Goal: Task Accomplishment & Management: Use online tool/utility

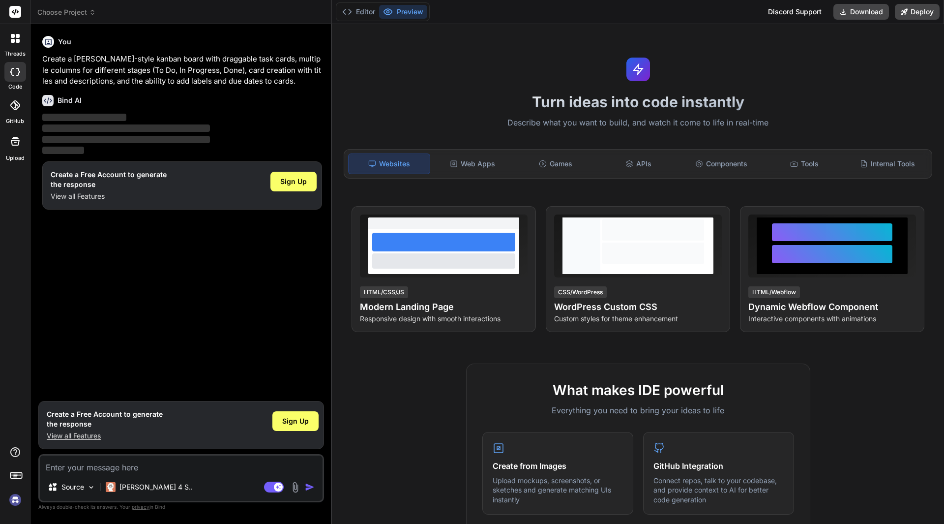
click at [17, 42] on icon at bounding box center [18, 41] width 4 height 4
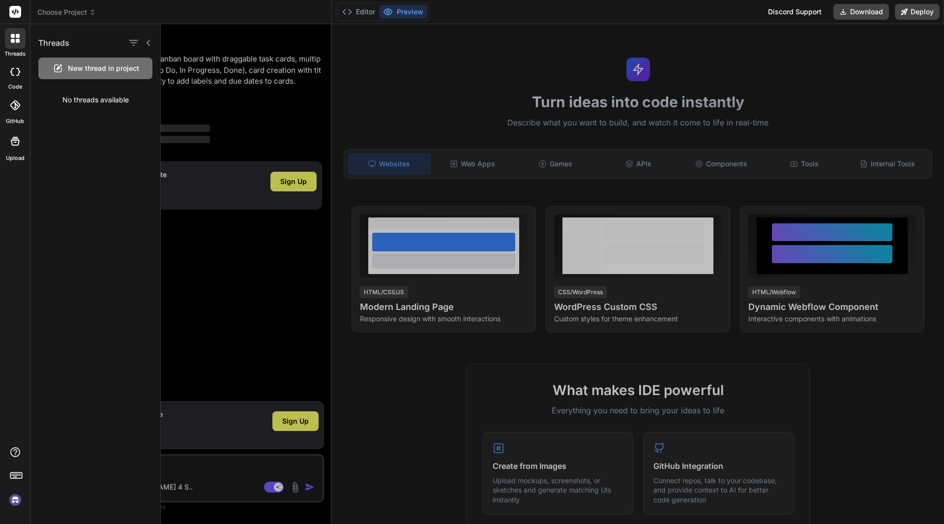
click at [319, 283] on div at bounding box center [552, 273] width 783 height 499
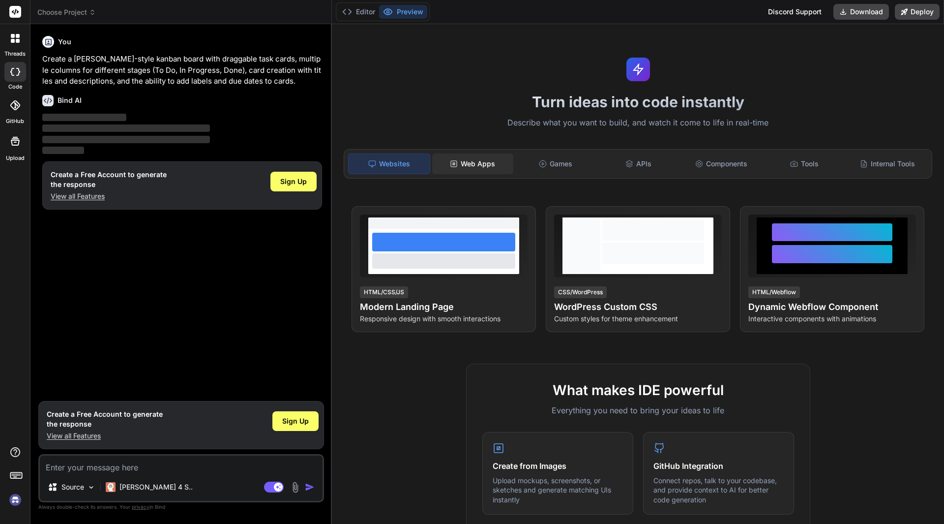
click at [463, 169] on div "Web Apps" at bounding box center [472, 163] width 81 height 21
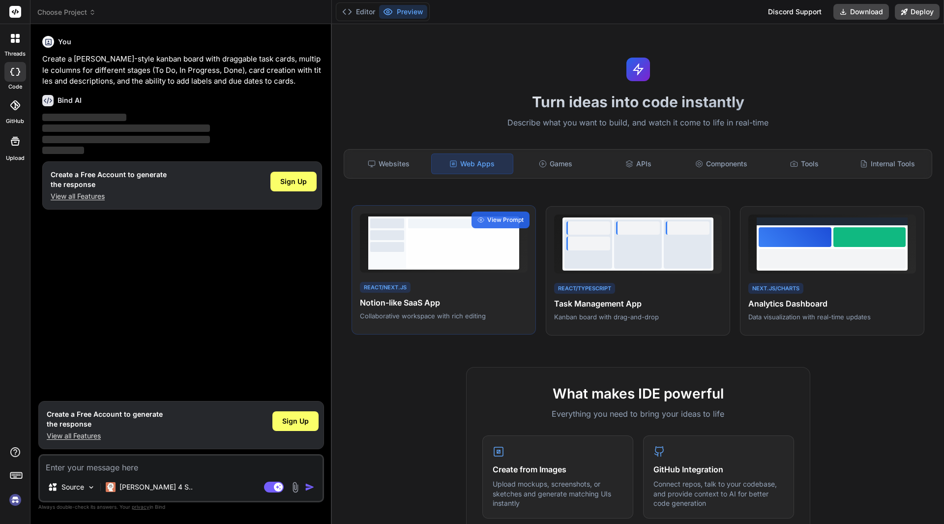
click at [462, 266] on div at bounding box center [462, 242] width 113 height 53
click at [493, 221] on span "View Prompt" at bounding box center [505, 219] width 36 height 9
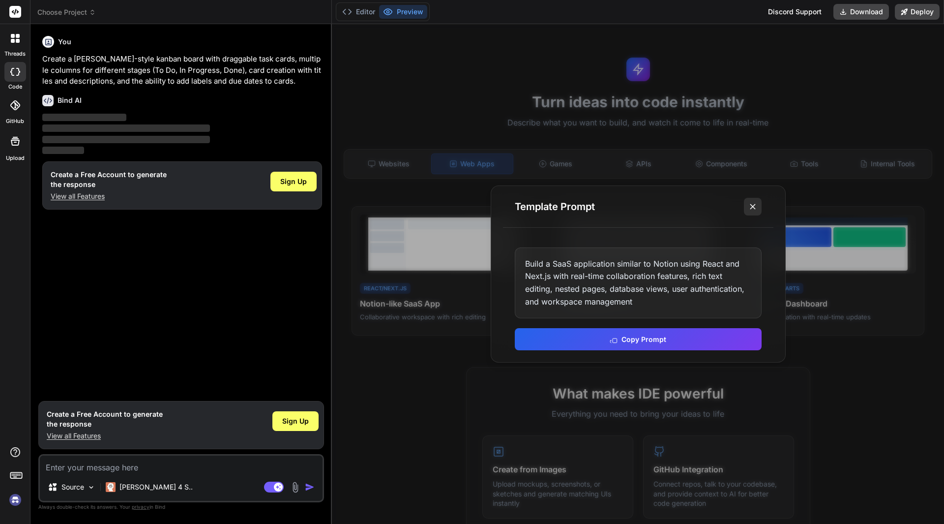
click at [754, 205] on line at bounding box center [752, 206] width 5 height 5
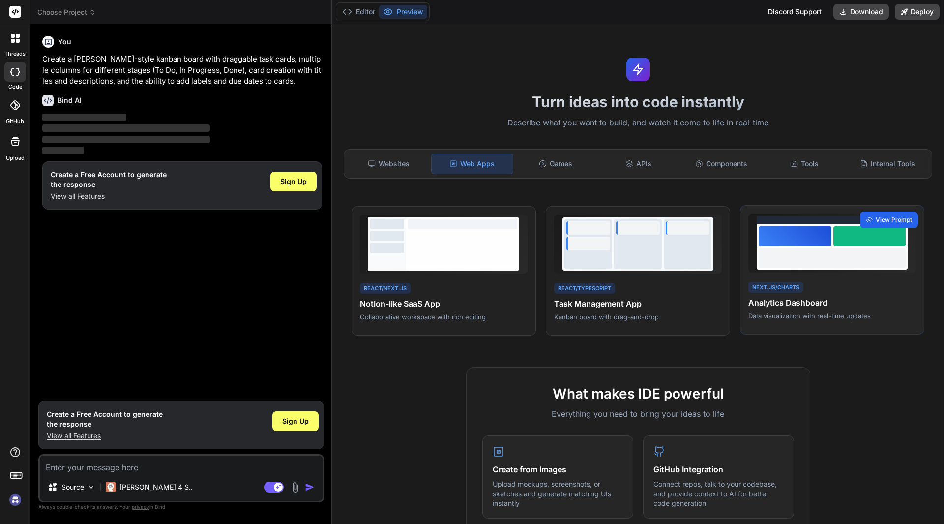
click at [877, 216] on span "View Prompt" at bounding box center [894, 219] width 36 height 9
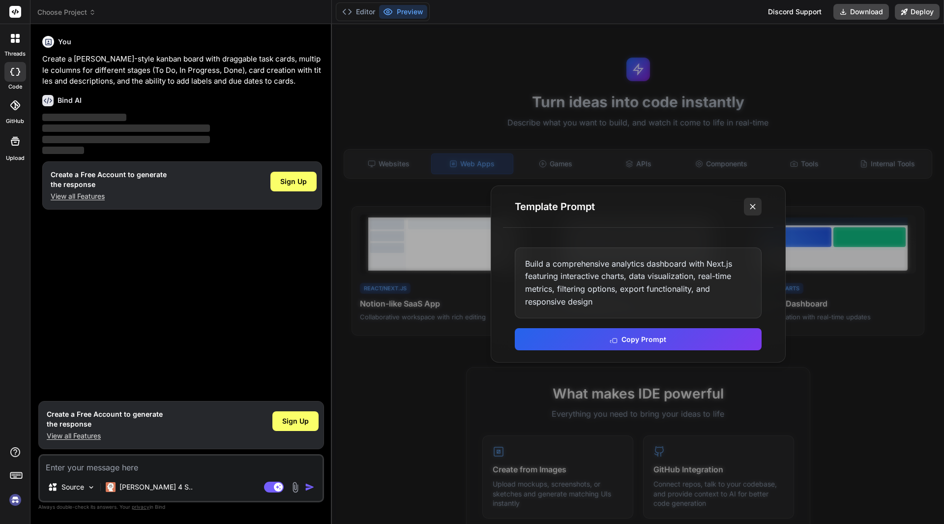
click at [754, 203] on icon at bounding box center [753, 207] width 10 height 10
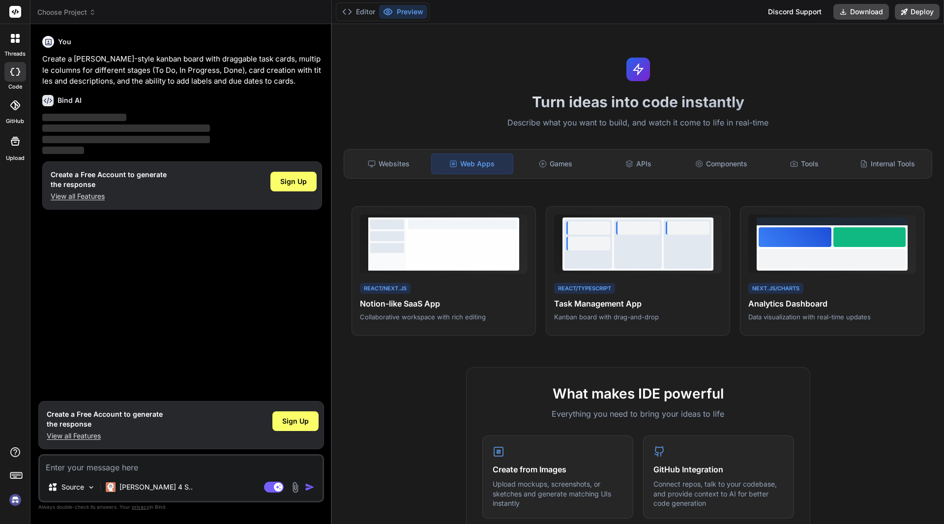
click at [88, 8] on span "Choose Project" at bounding box center [66, 12] width 59 height 10
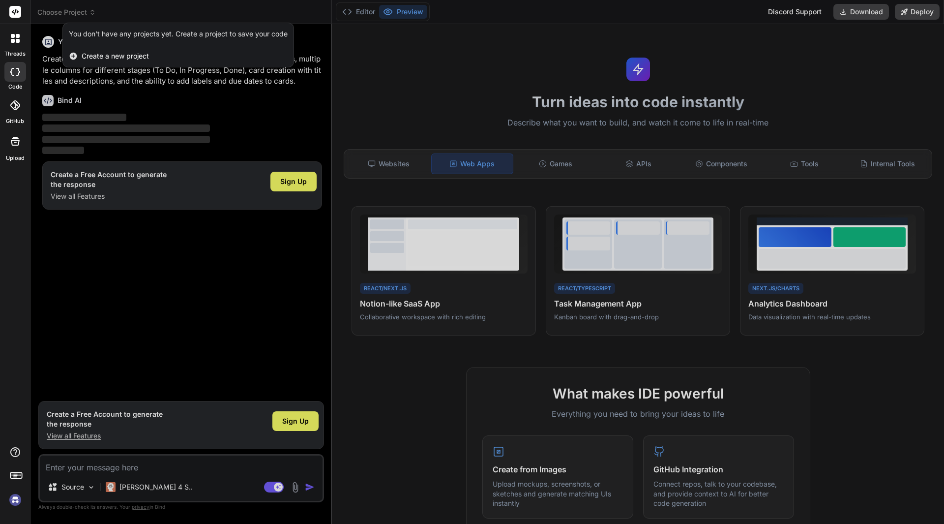
click at [88, 8] on div at bounding box center [472, 262] width 944 height 524
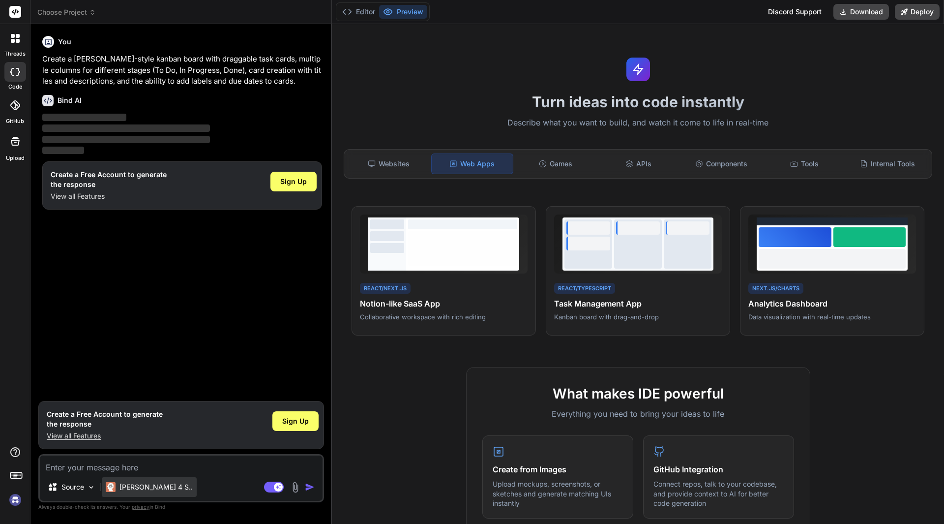
click at [134, 491] on p "Claude 4 S.." at bounding box center [155, 487] width 73 height 10
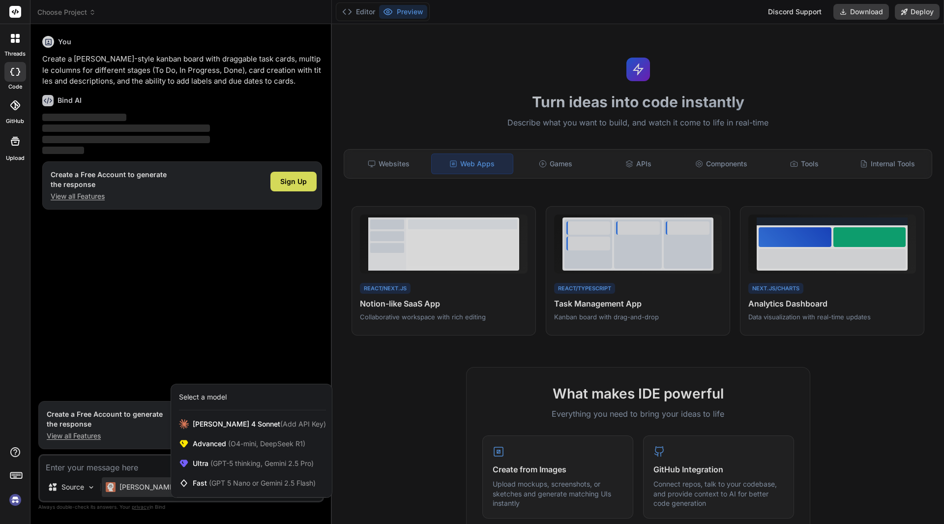
click at [134, 491] on div at bounding box center [472, 262] width 944 height 524
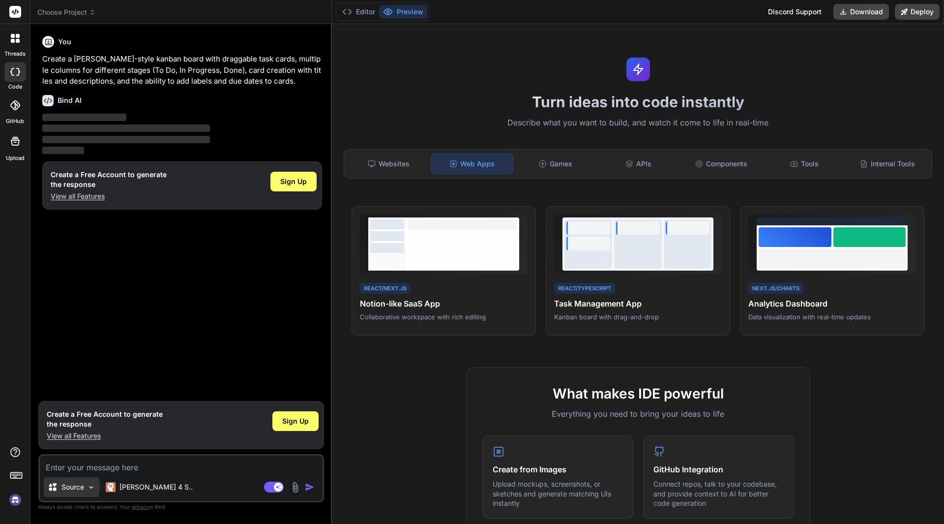
click at [79, 491] on p "Source" at bounding box center [72, 487] width 23 height 10
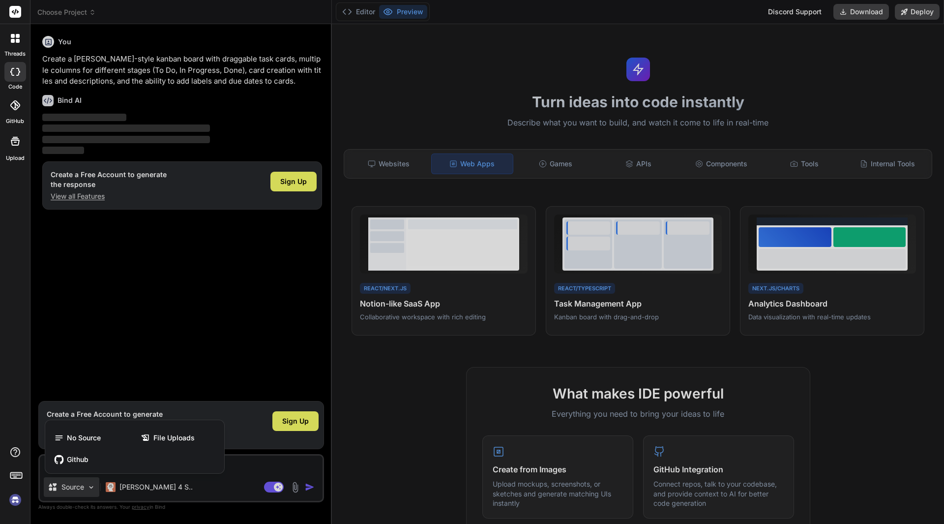
click at [79, 491] on div at bounding box center [472, 262] width 944 height 524
type textarea "x"
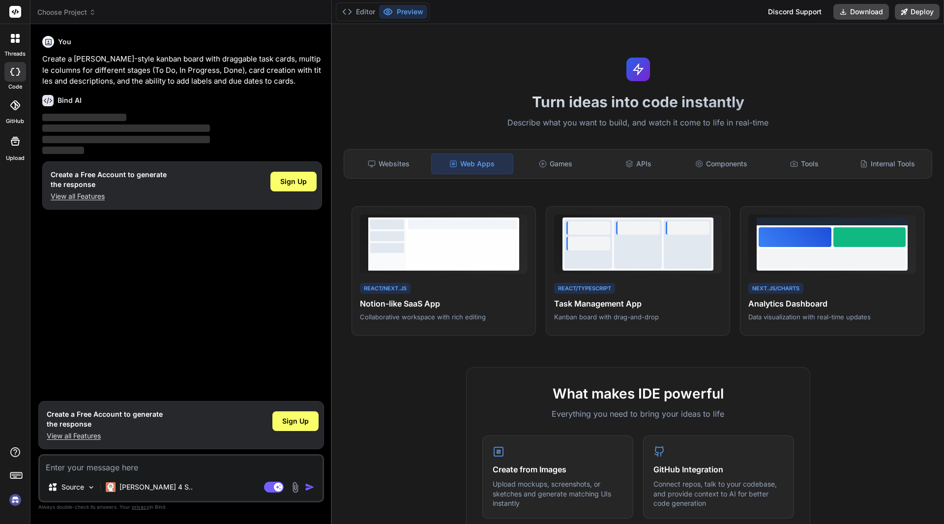
click at [15, 471] on icon at bounding box center [16, 475] width 14 height 14
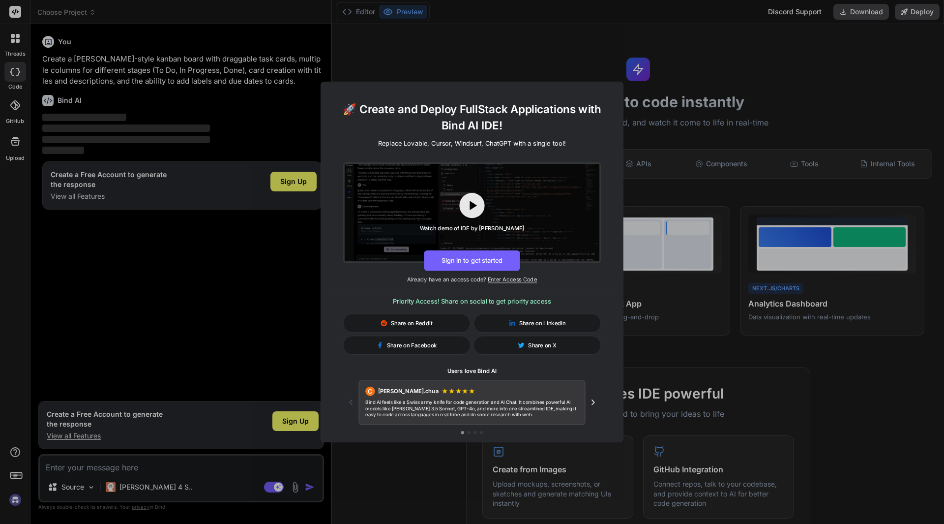
click at [260, 323] on div "🚀 Create and Deploy FullStack Applications with Bind AI IDE! Replace Lovable, C…" at bounding box center [472, 262] width 944 height 524
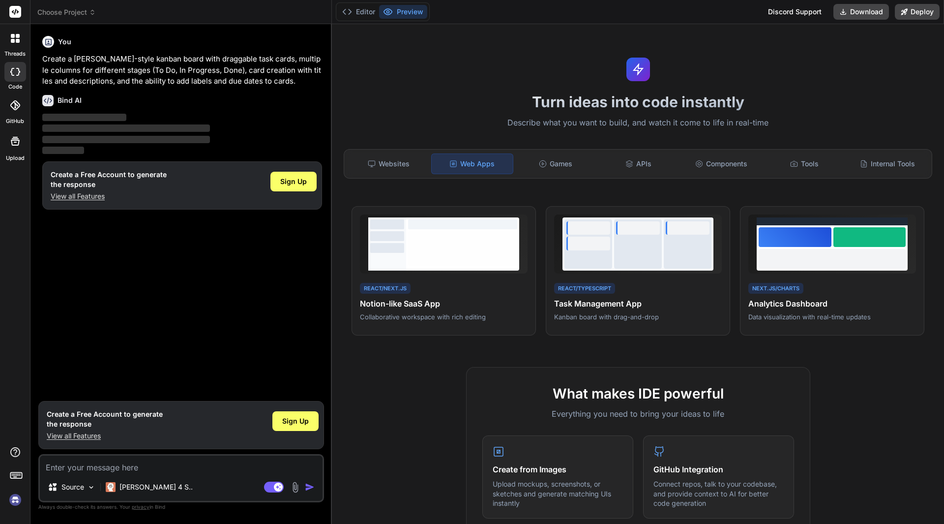
click at [13, 501] on img at bounding box center [15, 499] width 17 height 17
